Goal: Navigation & Orientation: Find specific page/section

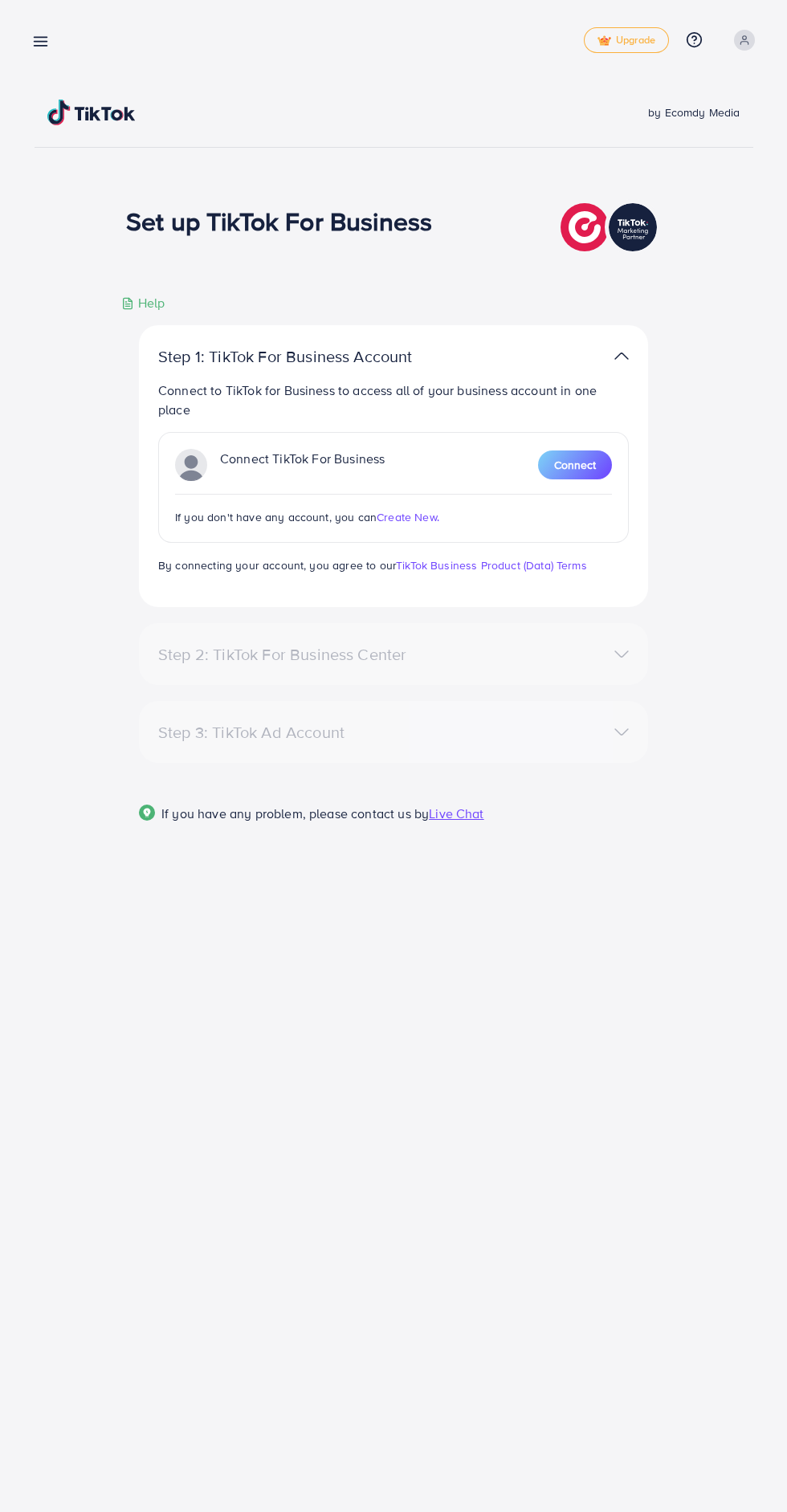
click at [43, 48] on icon at bounding box center [40, 41] width 17 height 17
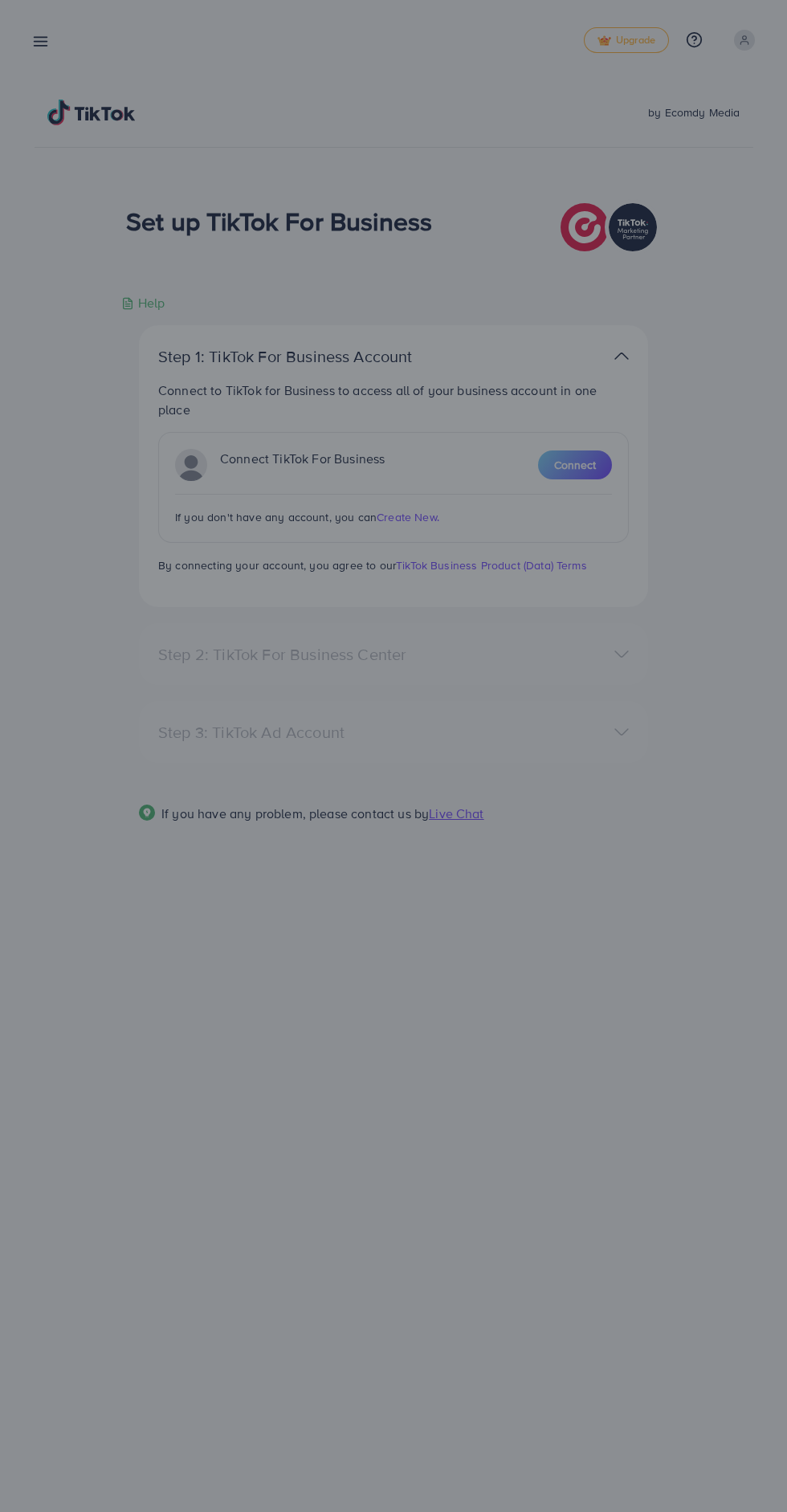
click at [43, 63] on div at bounding box center [393, 907] width 787 height 1815
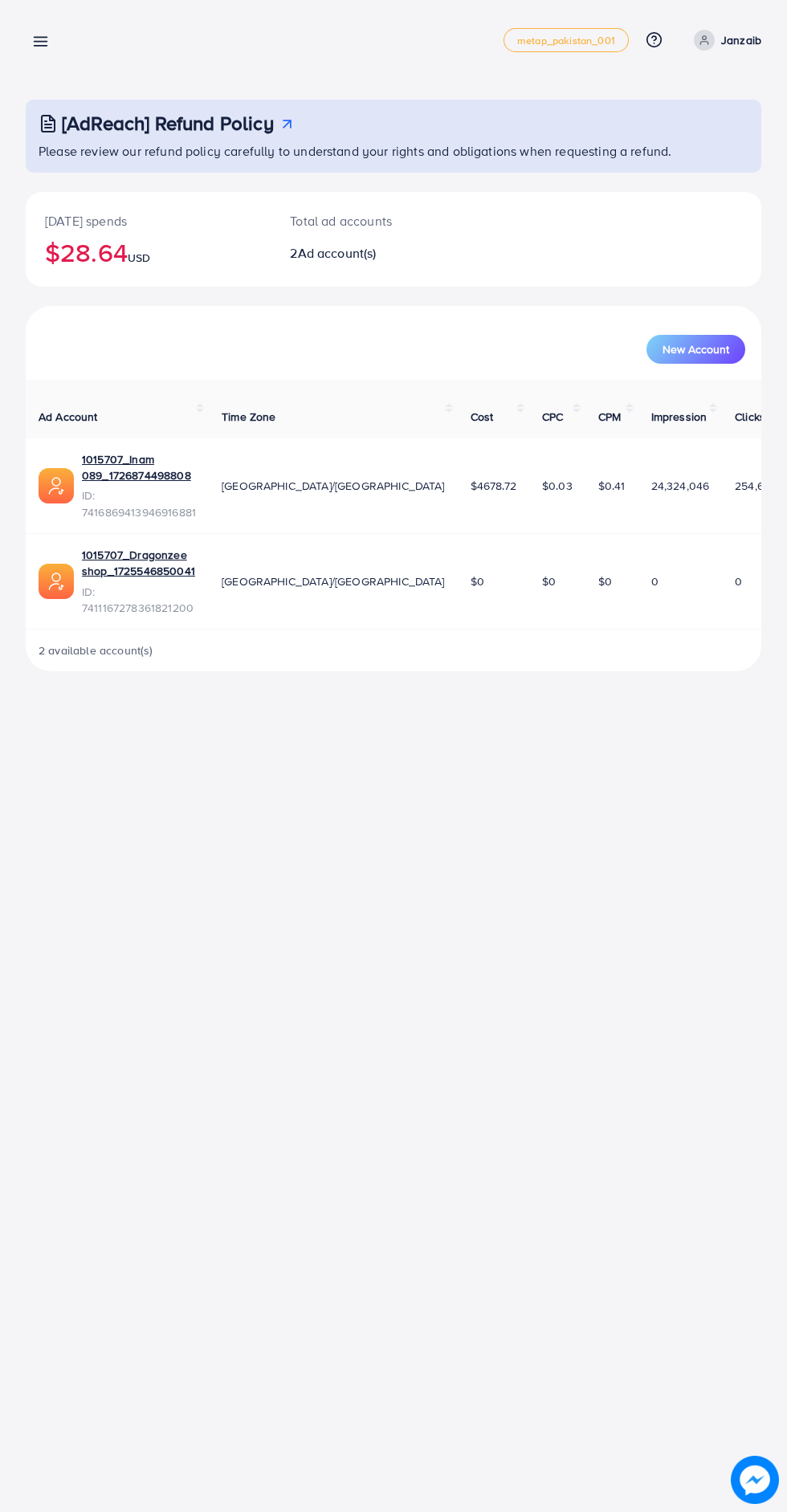
click at [40, 42] on line at bounding box center [41, 42] width 13 height 0
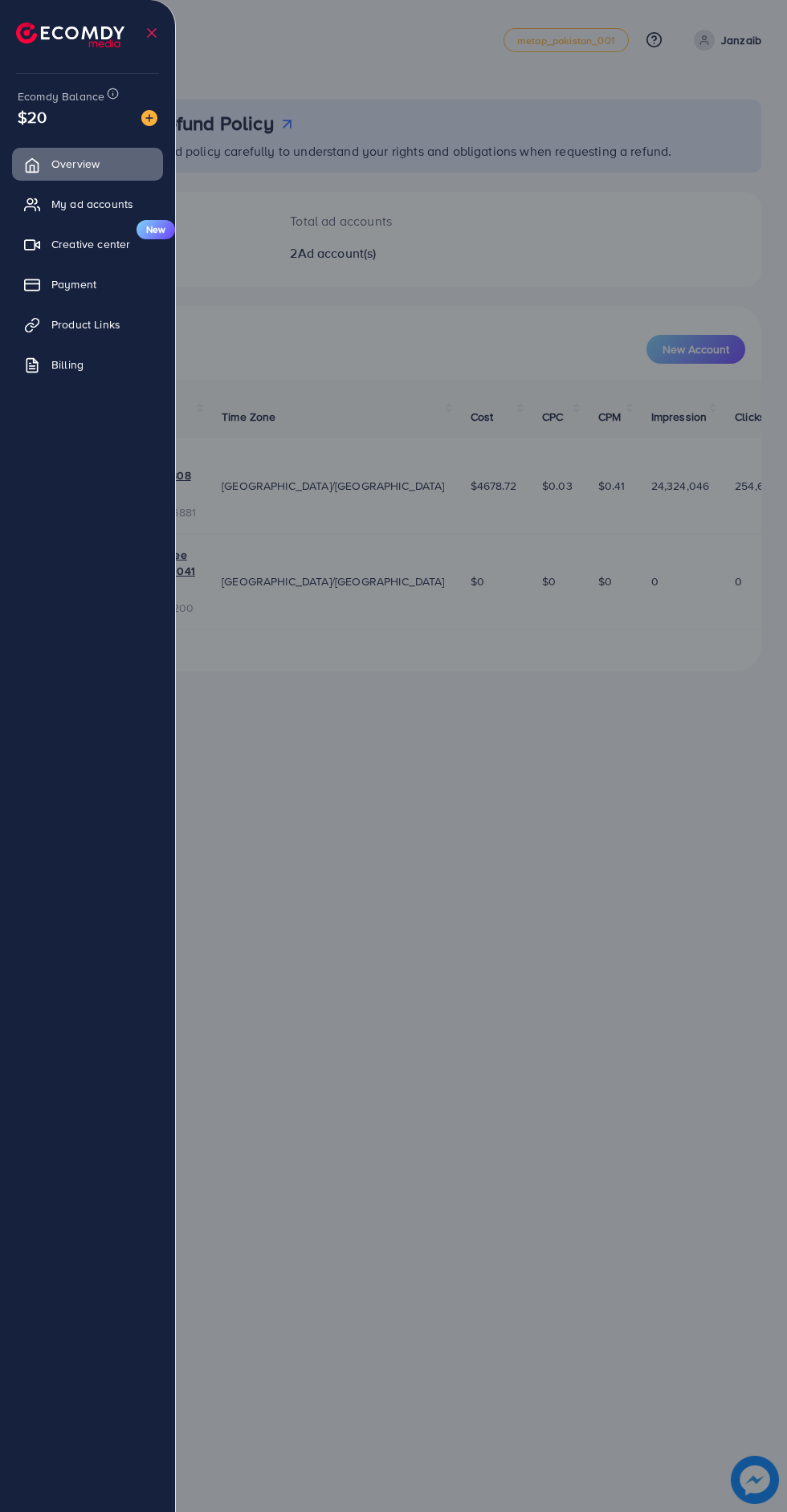
click at [38, 208] on icon at bounding box center [32, 205] width 16 height 16
